Goal: Transaction & Acquisition: Purchase product/service

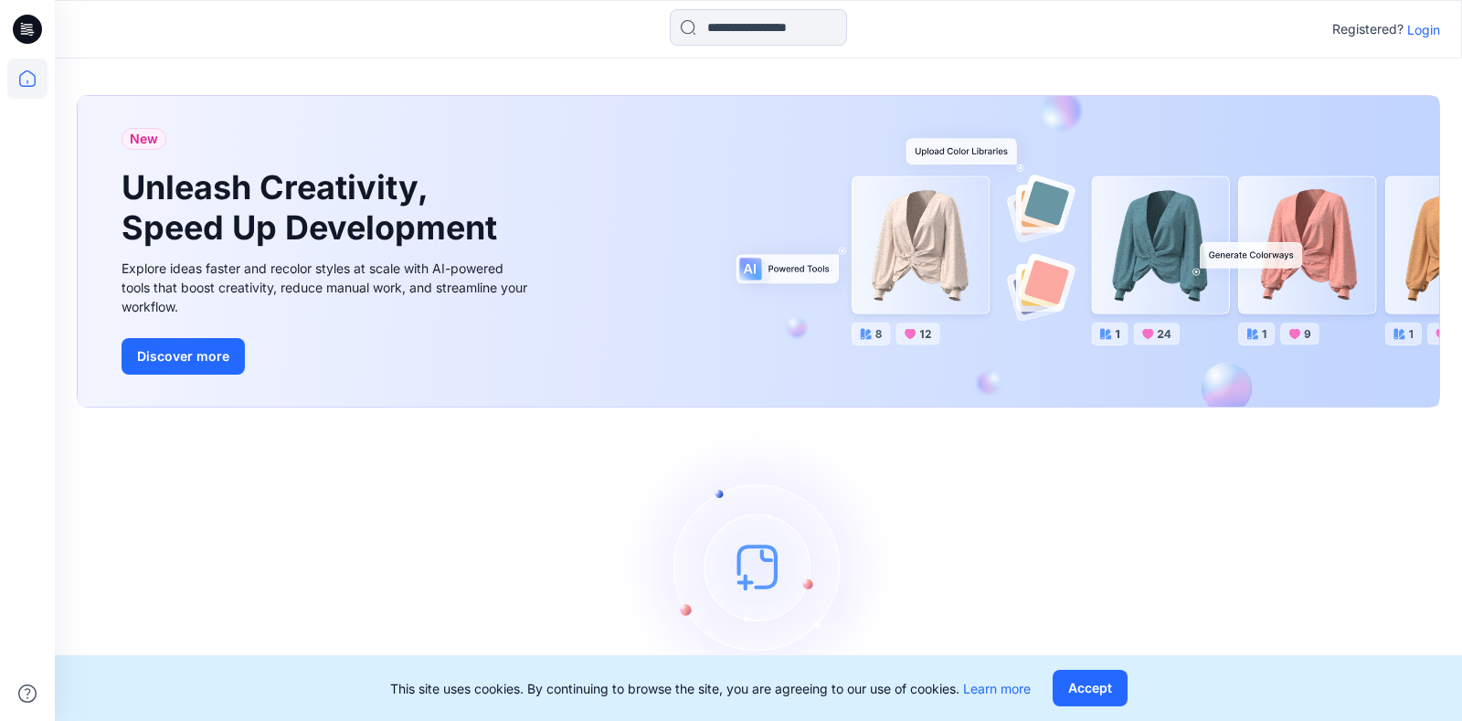
click at [1421, 30] on p "Login" at bounding box center [1423, 29] width 33 height 19
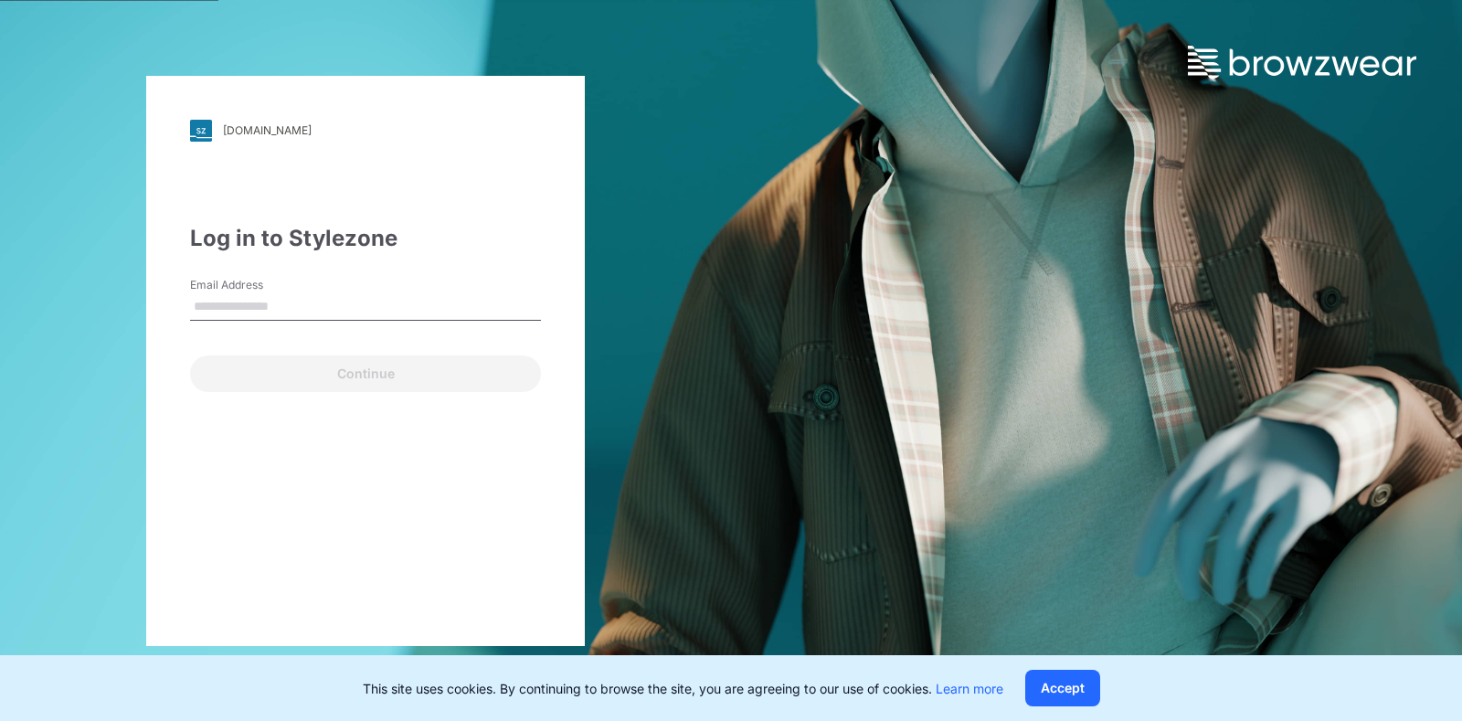
click at [298, 311] on input "Email Address" at bounding box center [365, 306] width 351 height 27
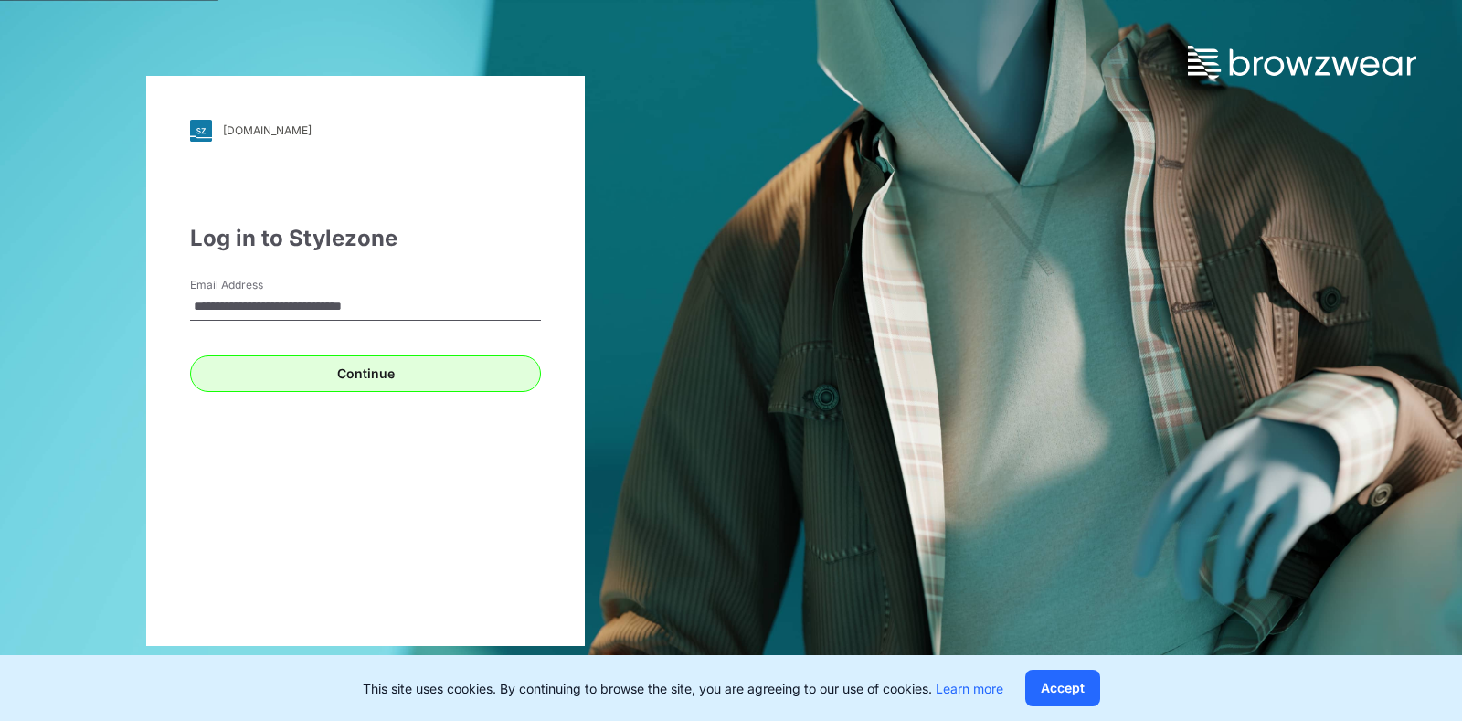
type input "**********"
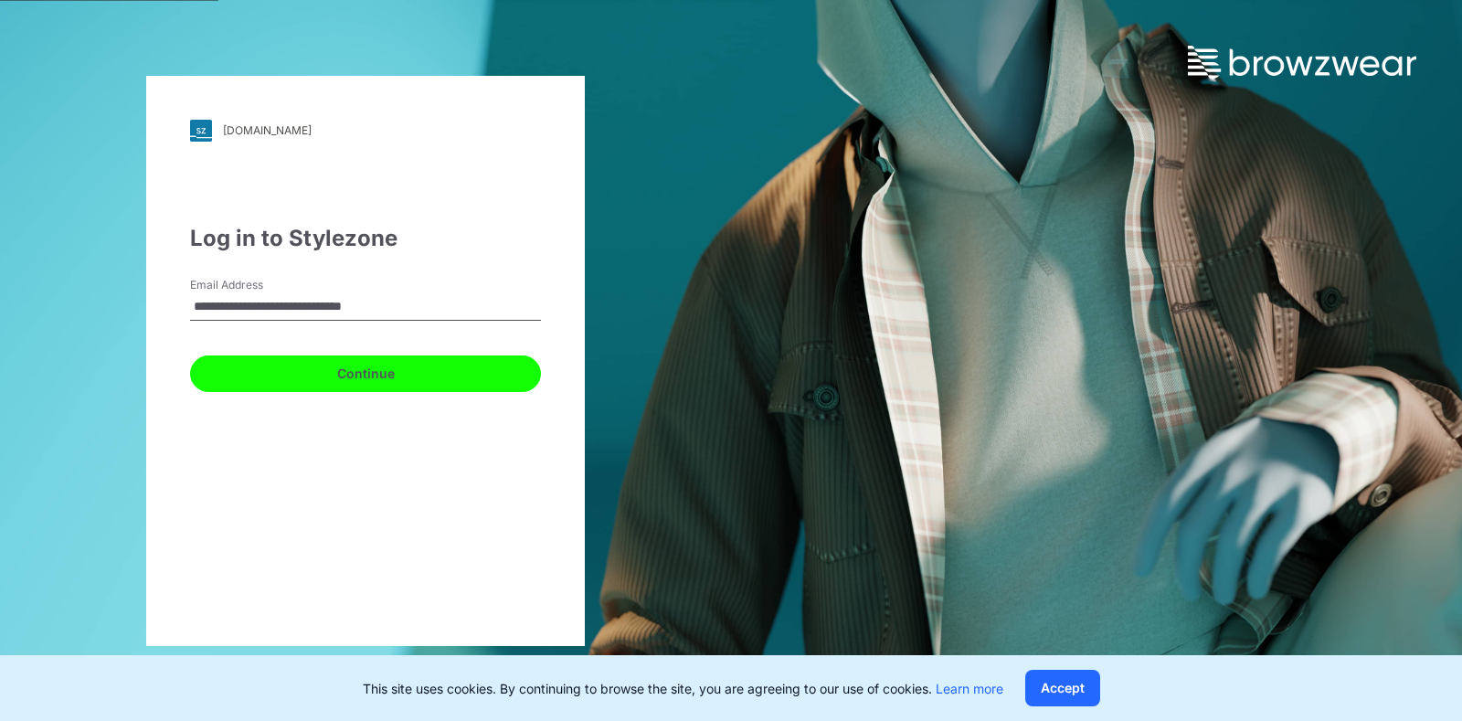
click at [309, 364] on button "Continue" at bounding box center [365, 373] width 351 height 37
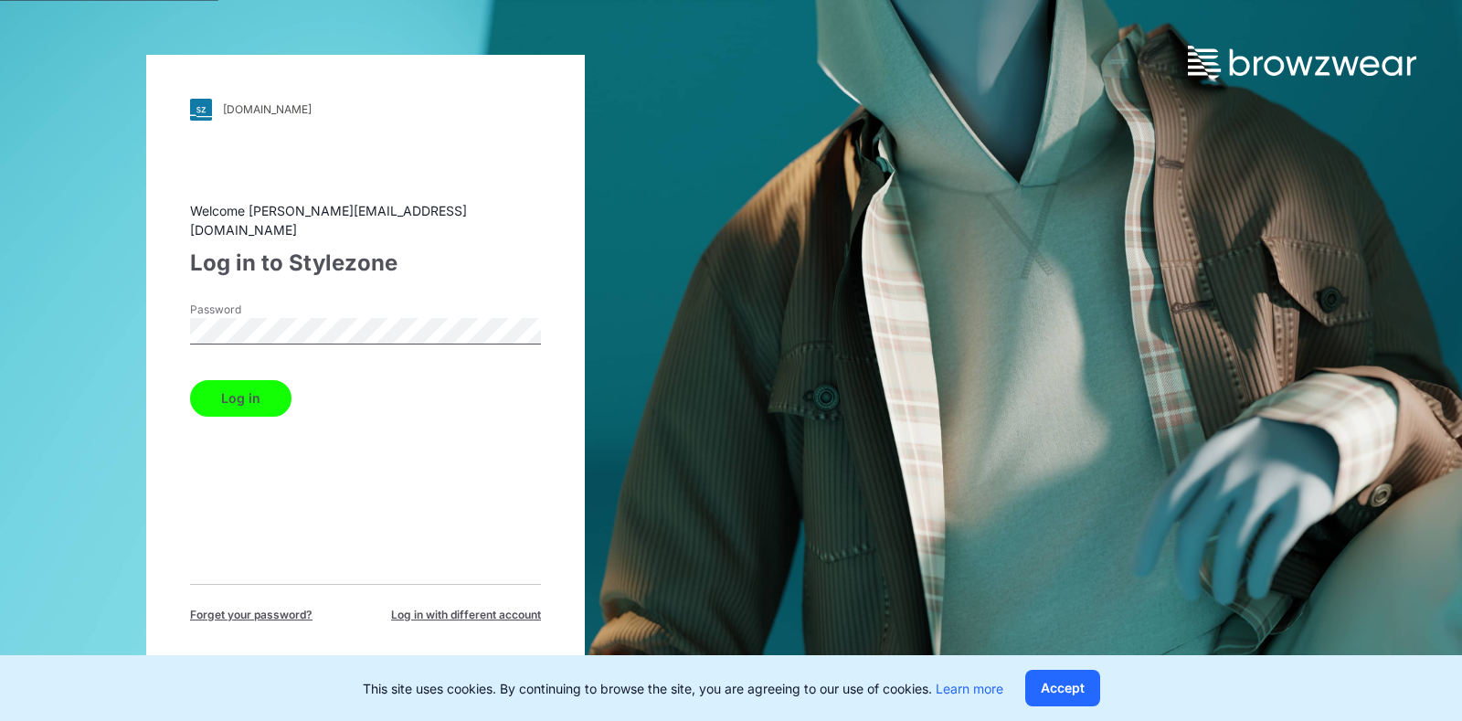
click at [274, 382] on button "Log in" at bounding box center [240, 398] width 101 height 37
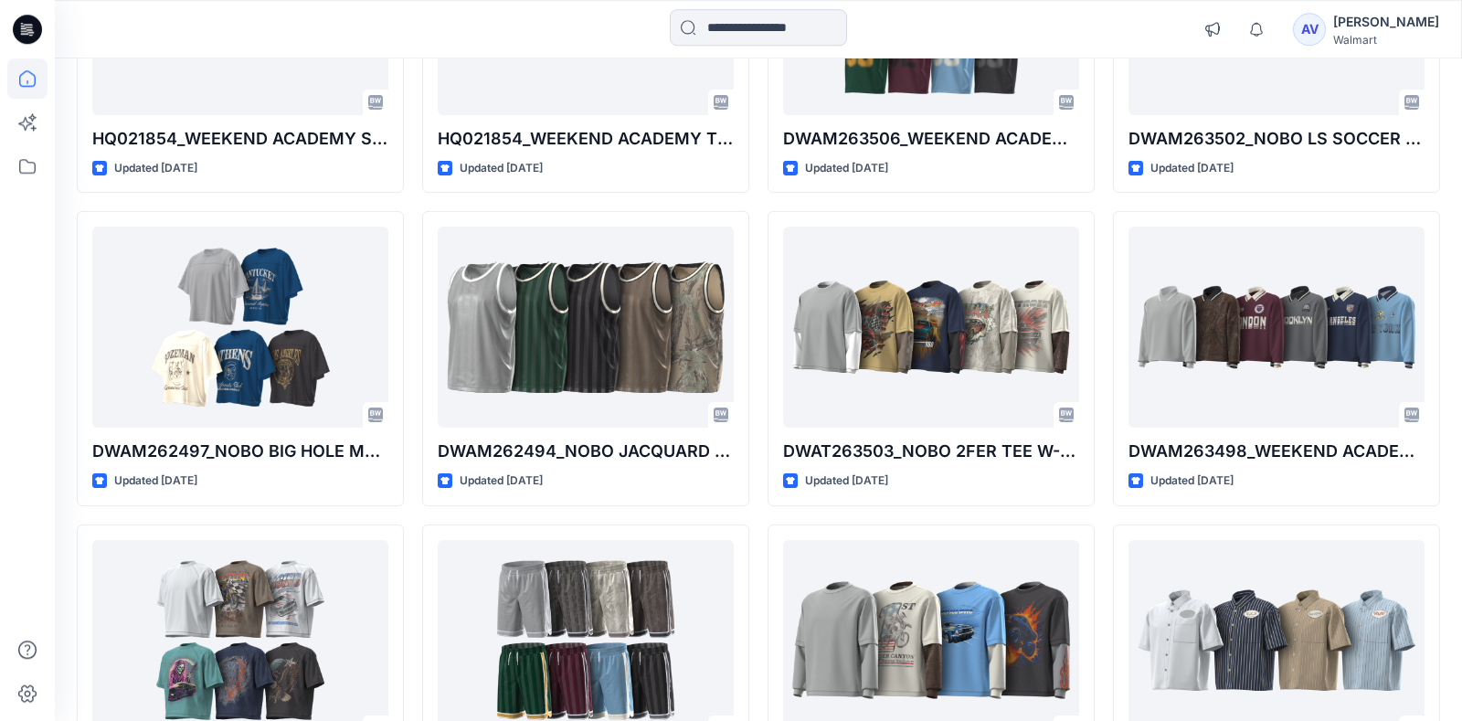
scroll to position [361, 0]
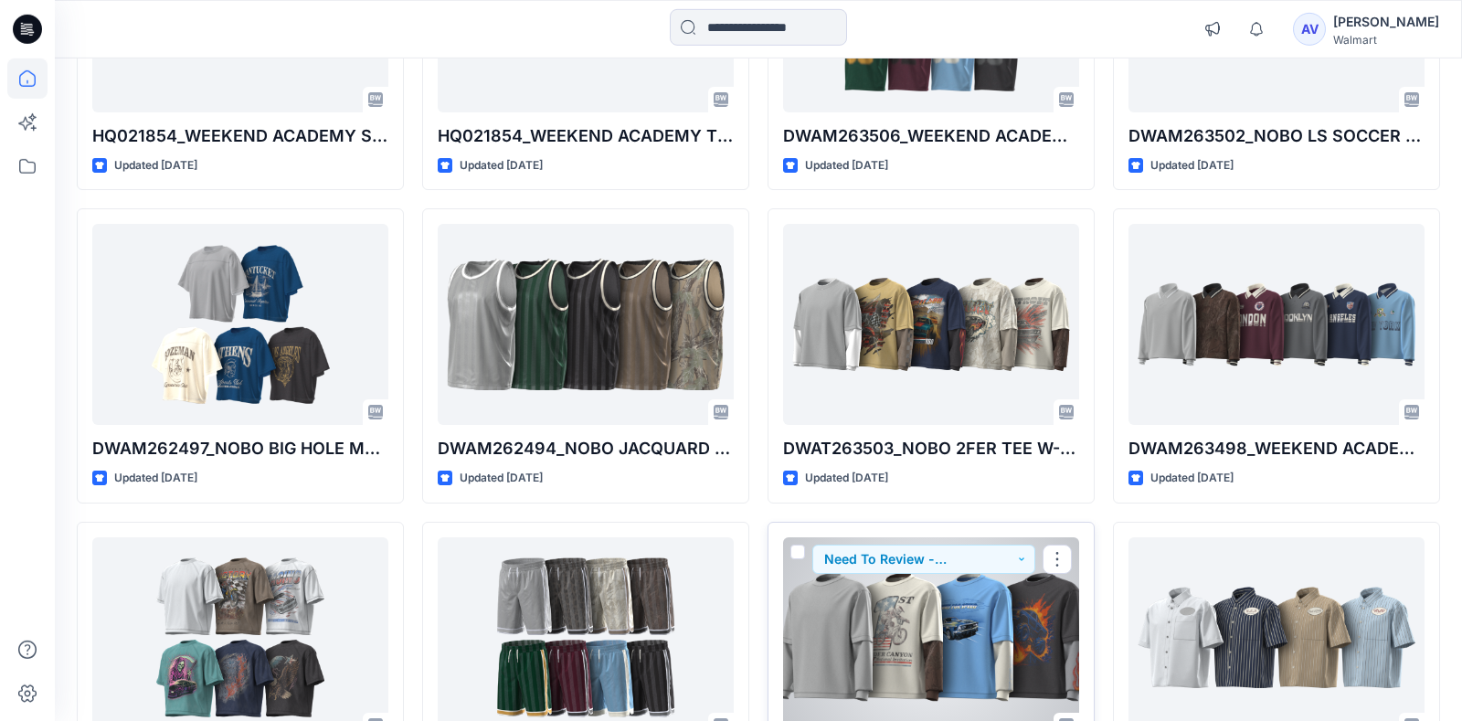
click at [995, 632] on div at bounding box center [931, 637] width 296 height 201
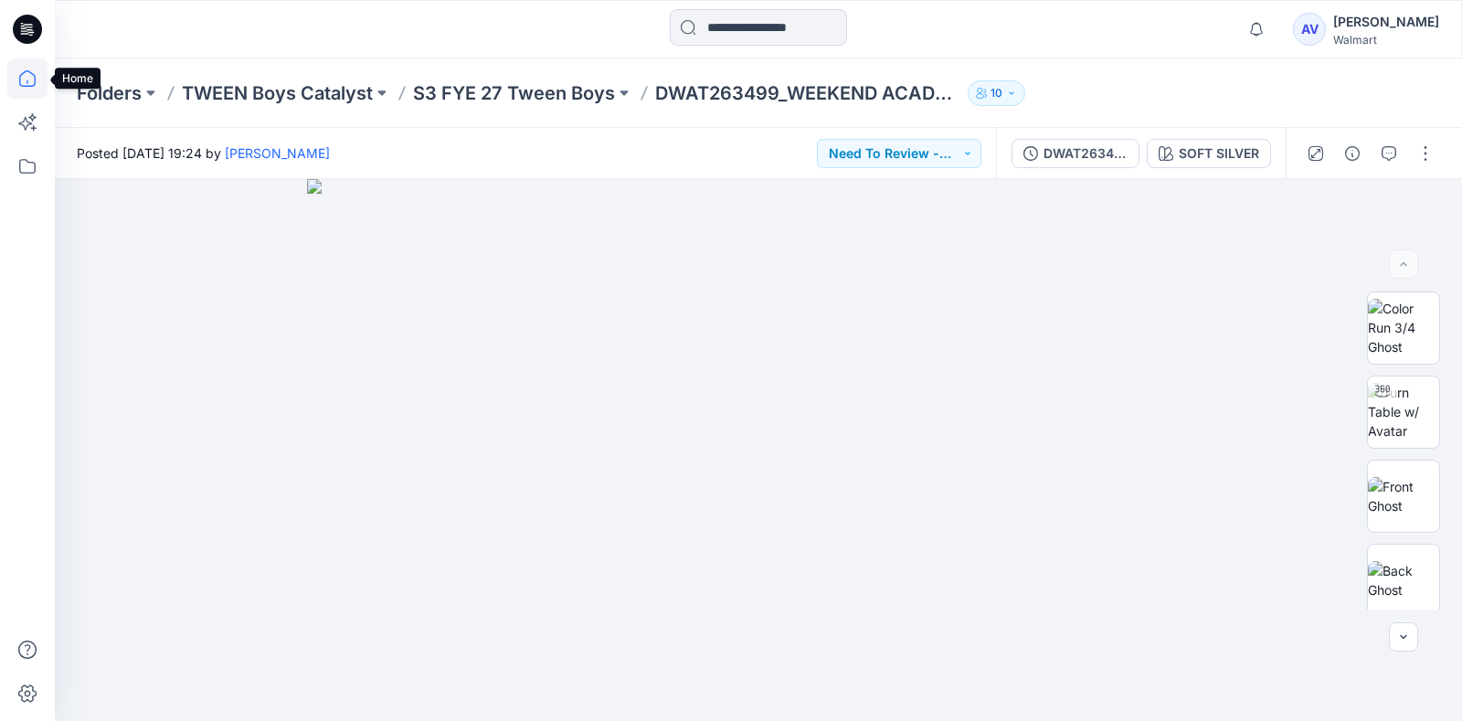
click at [35, 83] on icon at bounding box center [27, 78] width 40 height 40
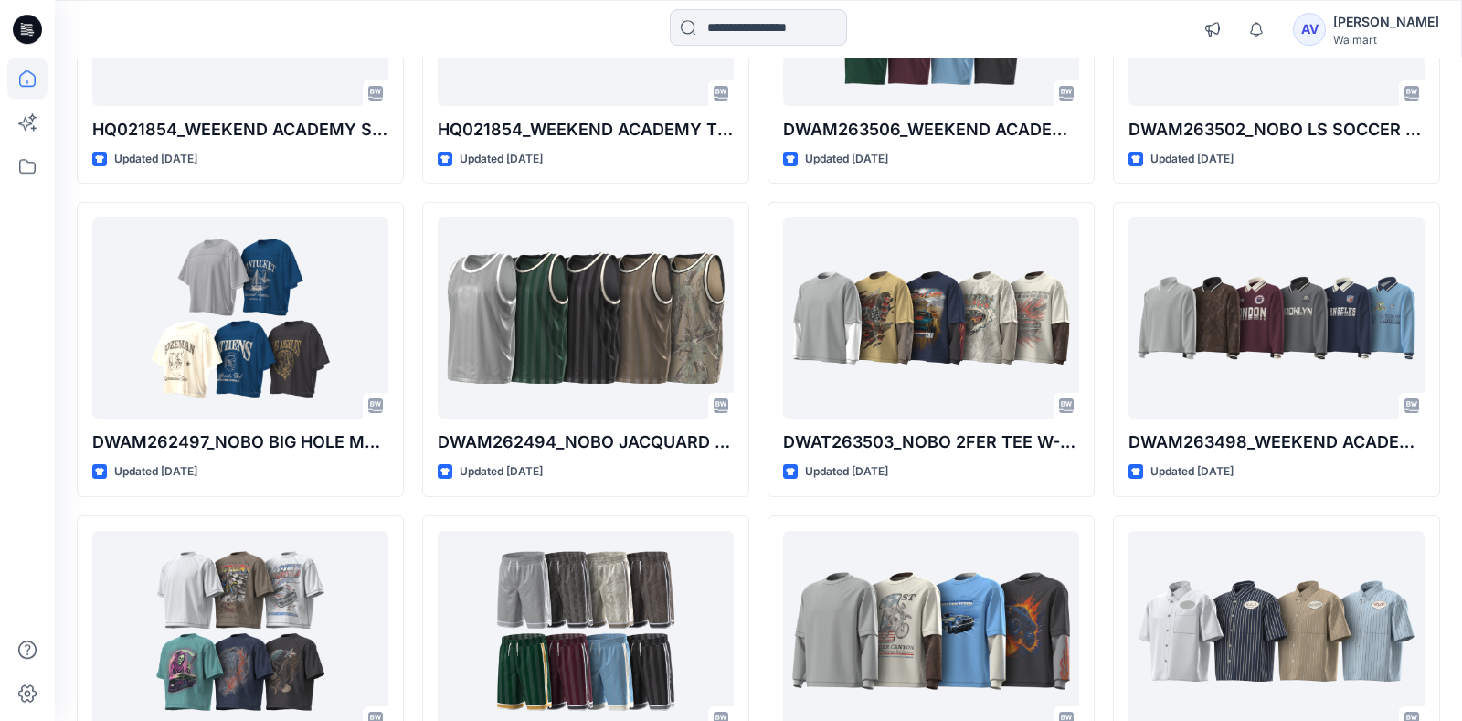
scroll to position [380, 0]
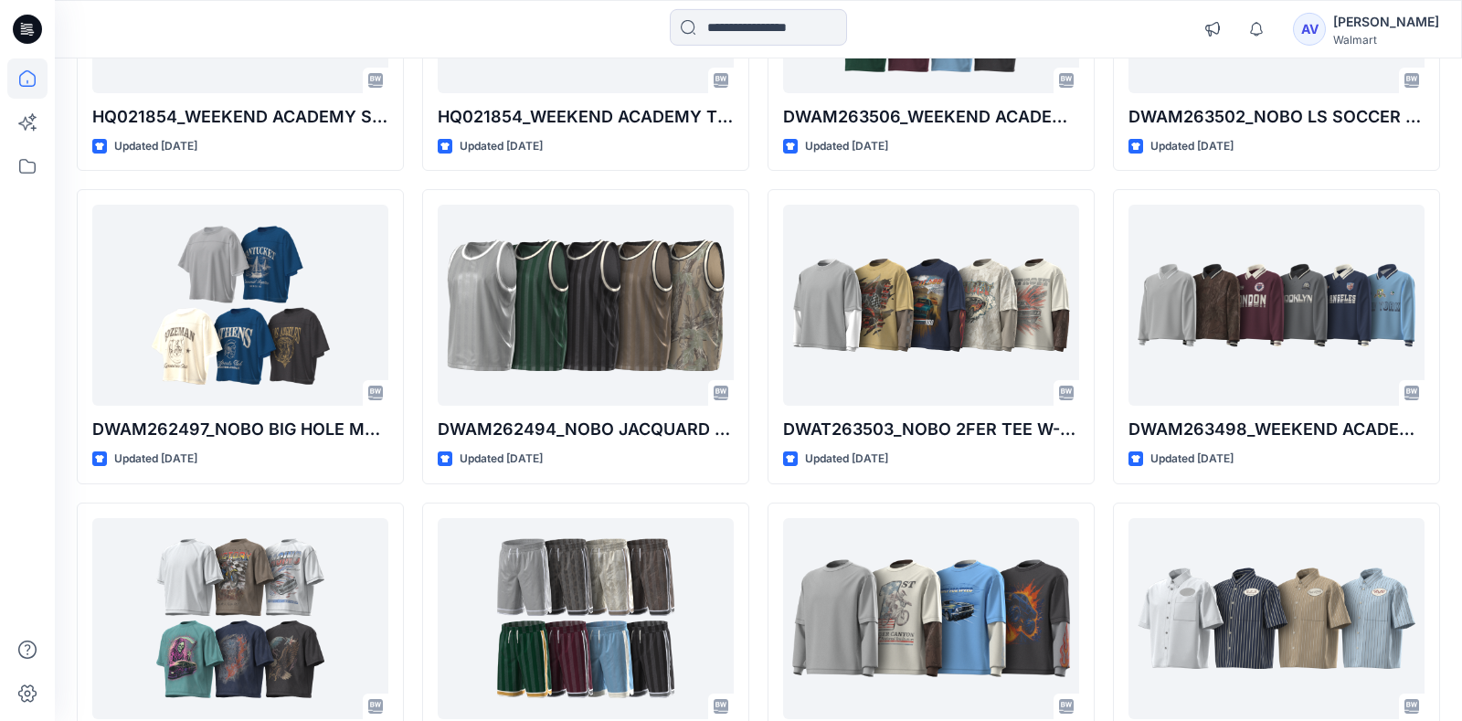
click at [410, 482] on div "HQ021854_WEEKEND ACADEMY SS MESH TOP Updated 4 days ago DWAM262497_NOBO BIG HOL…" at bounding box center [758, 337] width 1363 height 921
